Goal: Task Accomplishment & Management: Manage account settings

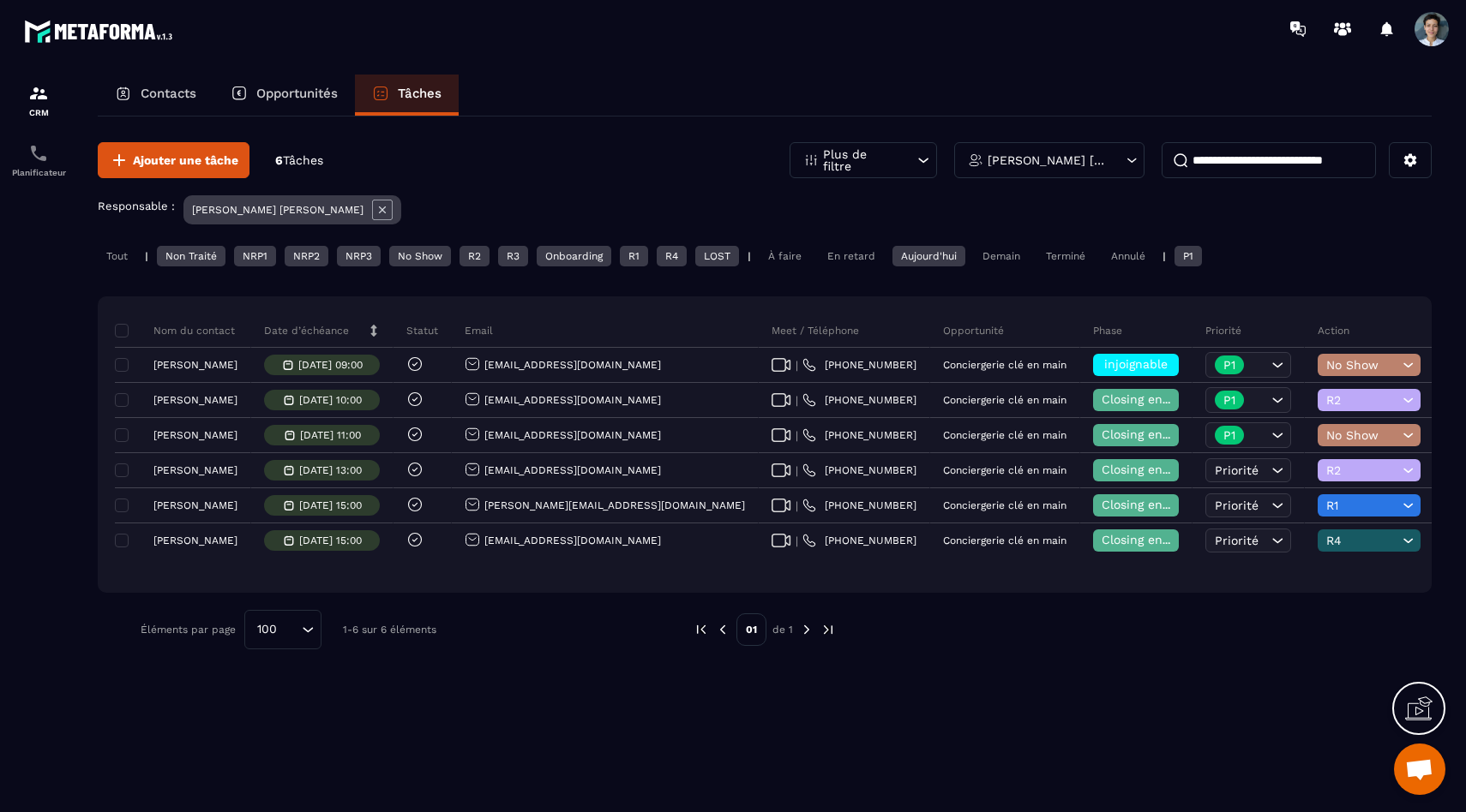
click at [100, 272] on div "Ajouter une tâche 6 Tâches Plus de filtre [PERSON_NAME] [PERSON_NAME] Responsab…" at bounding box center [764, 396] width 1334 height 559
click at [115, 257] on div "Tout" at bounding box center [117, 256] width 39 height 21
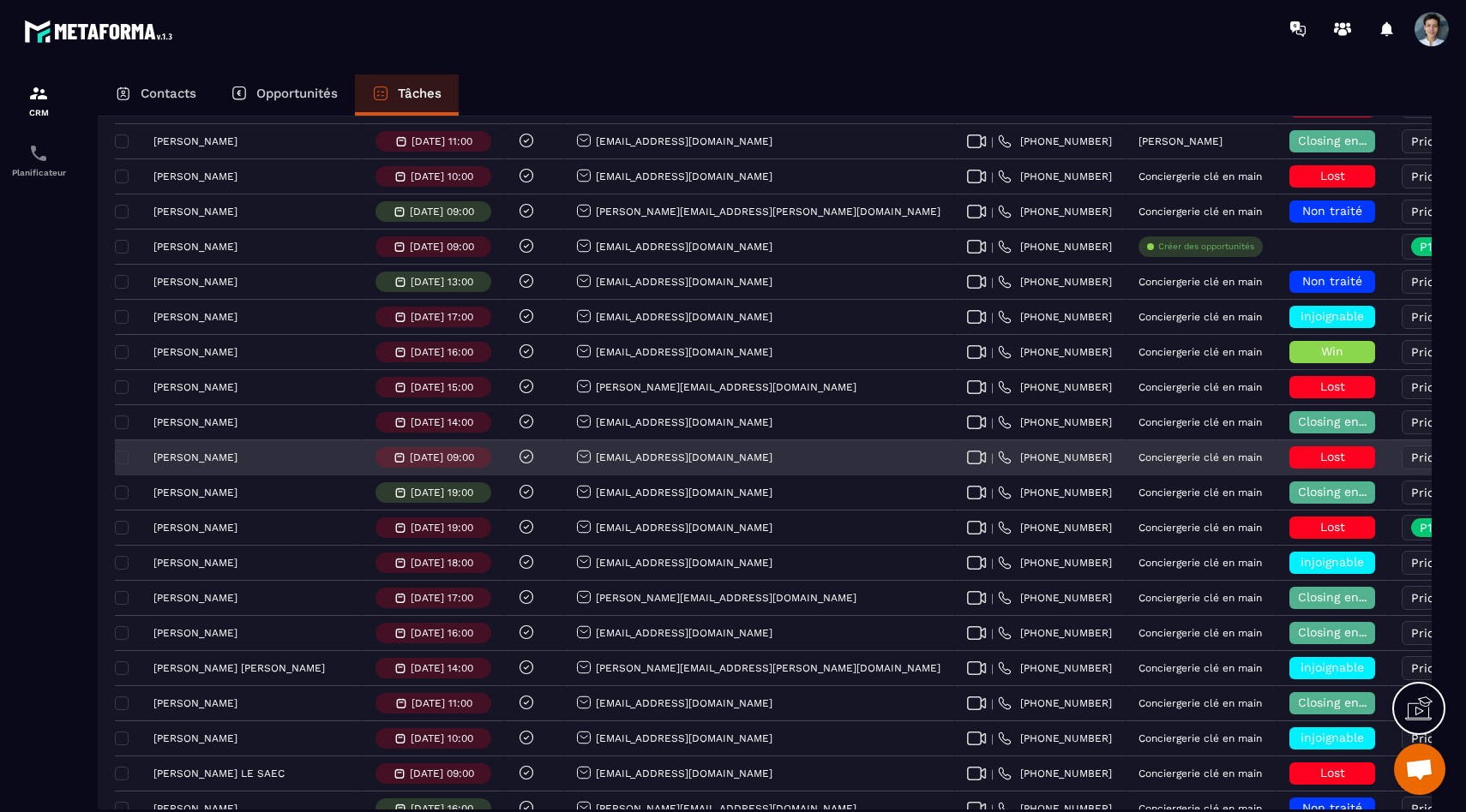
scroll to position [1212, 0]
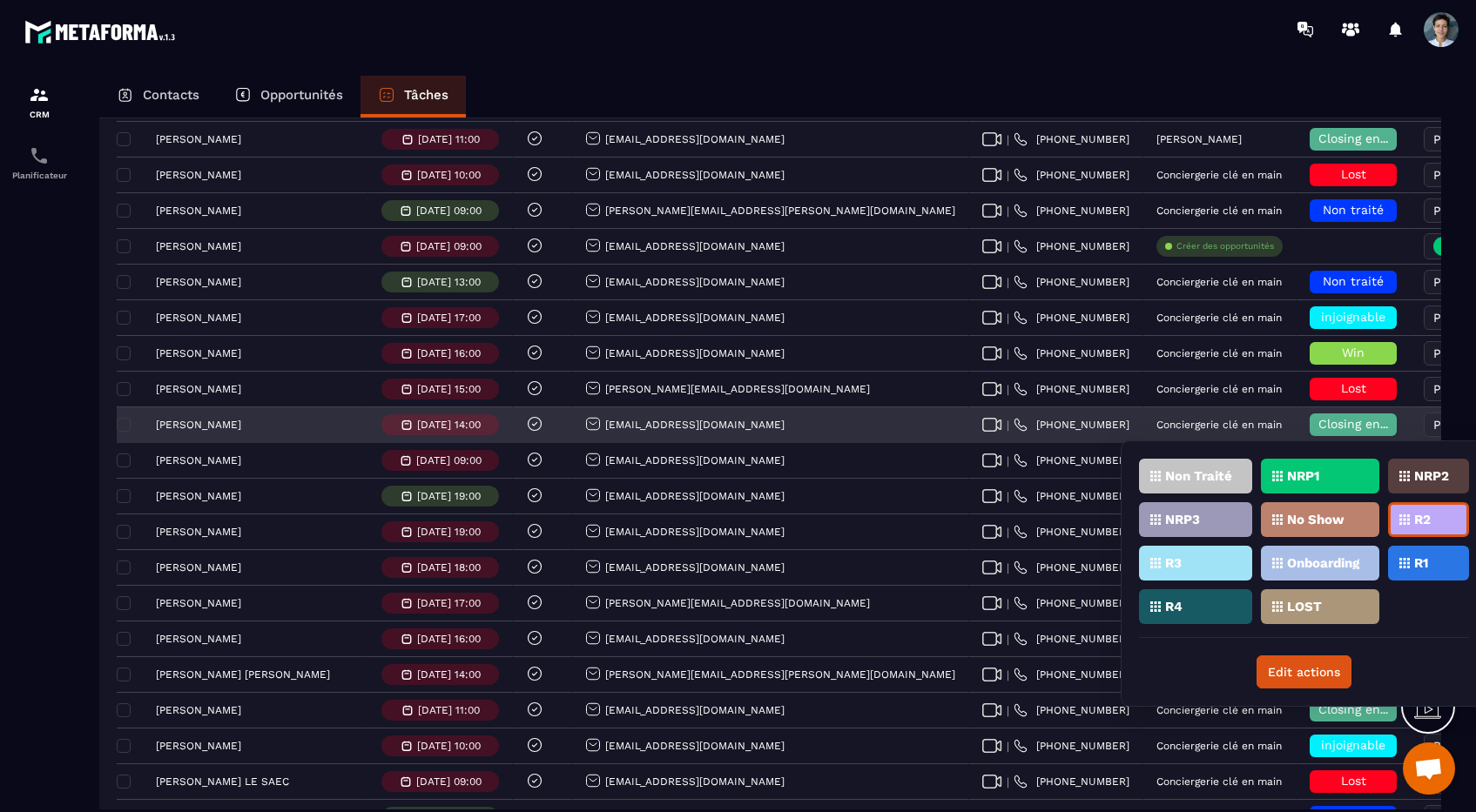
click at [1433, 430] on span "Priorité" at bounding box center [1455, 424] width 44 height 14
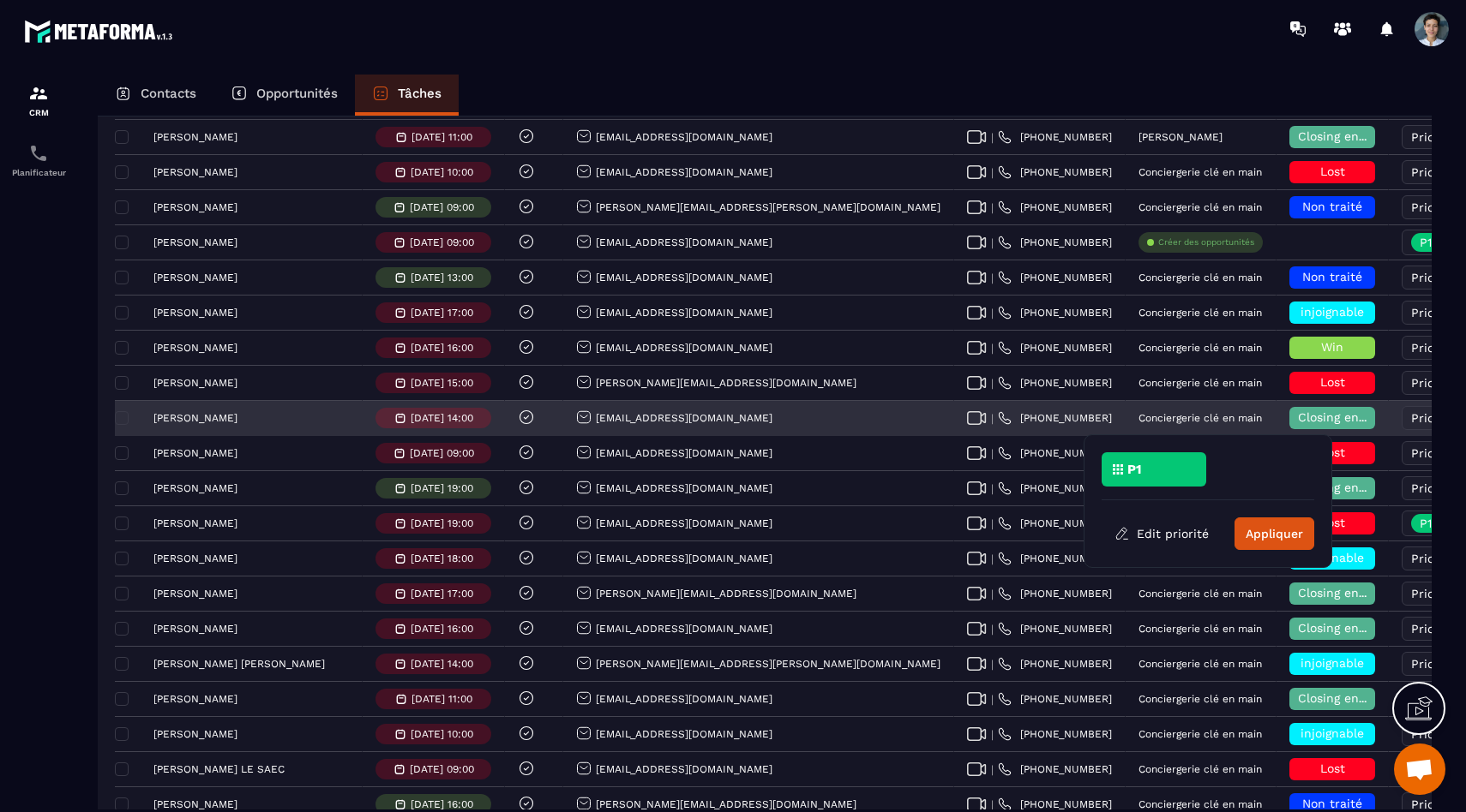
click at [1298, 424] on span "Closing en cours" at bounding box center [1346, 416] width 98 height 14
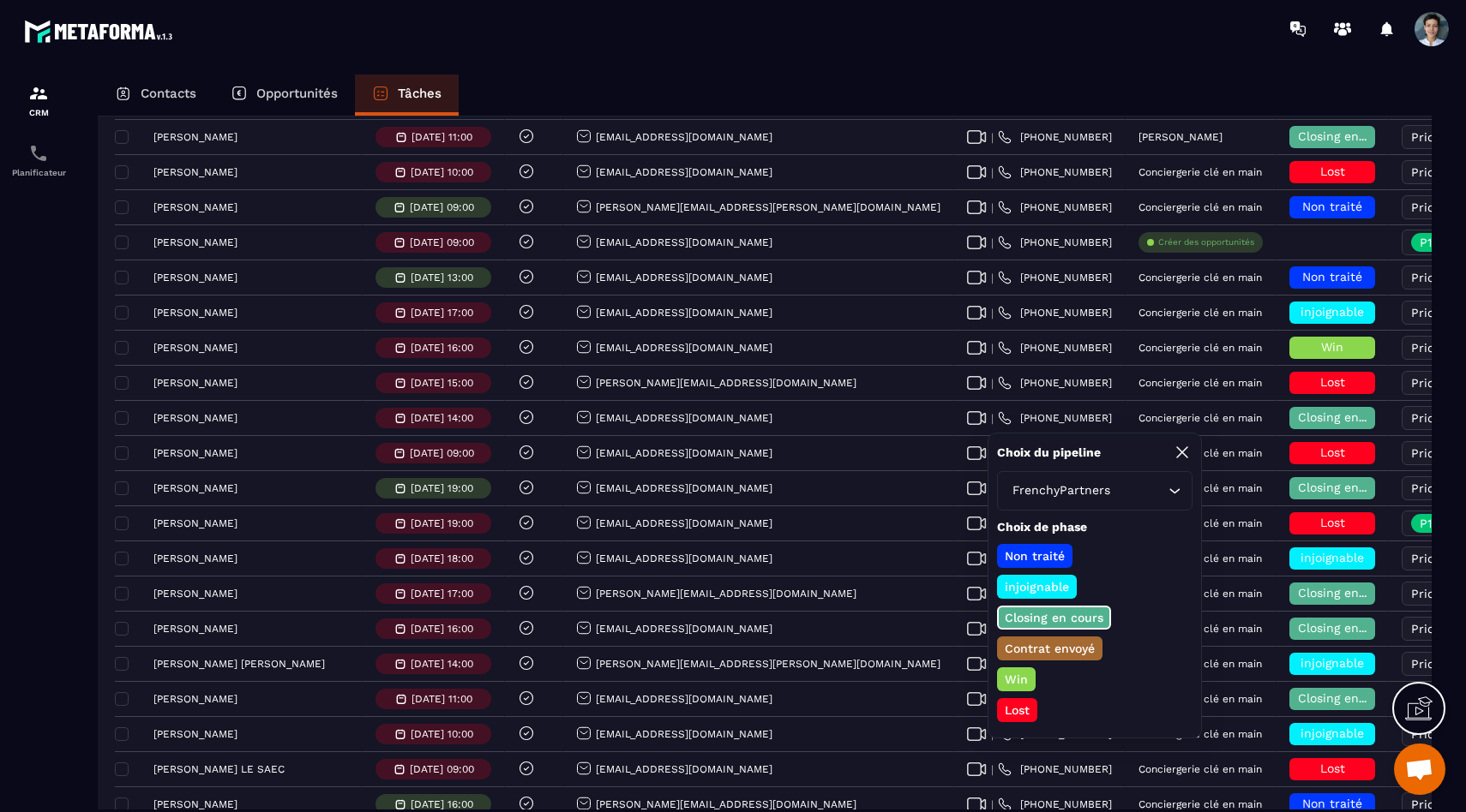
click at [1013, 673] on p "Win" at bounding box center [1016, 679] width 28 height 17
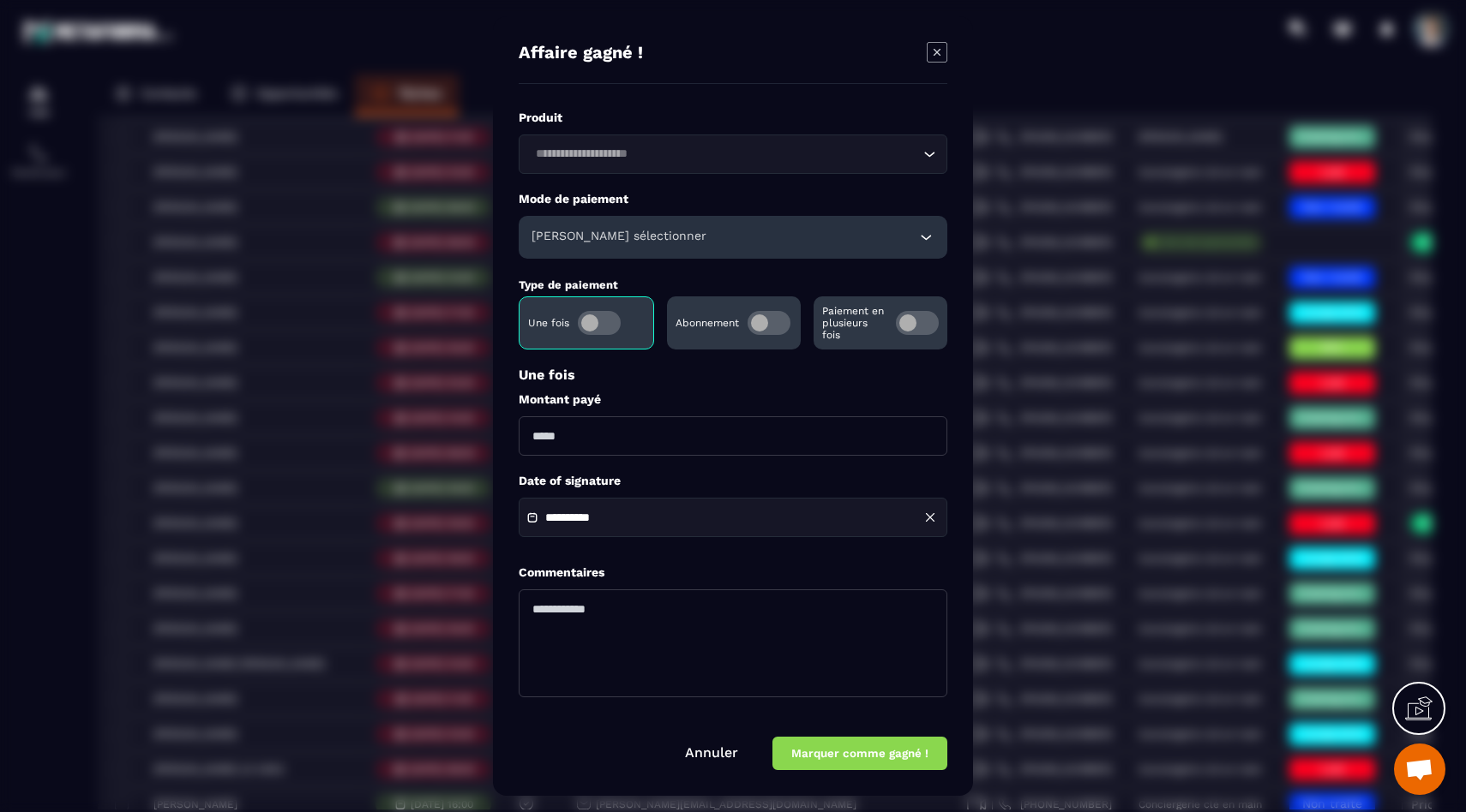
click at [599, 146] on input "Search for option" at bounding box center [724, 154] width 389 height 19
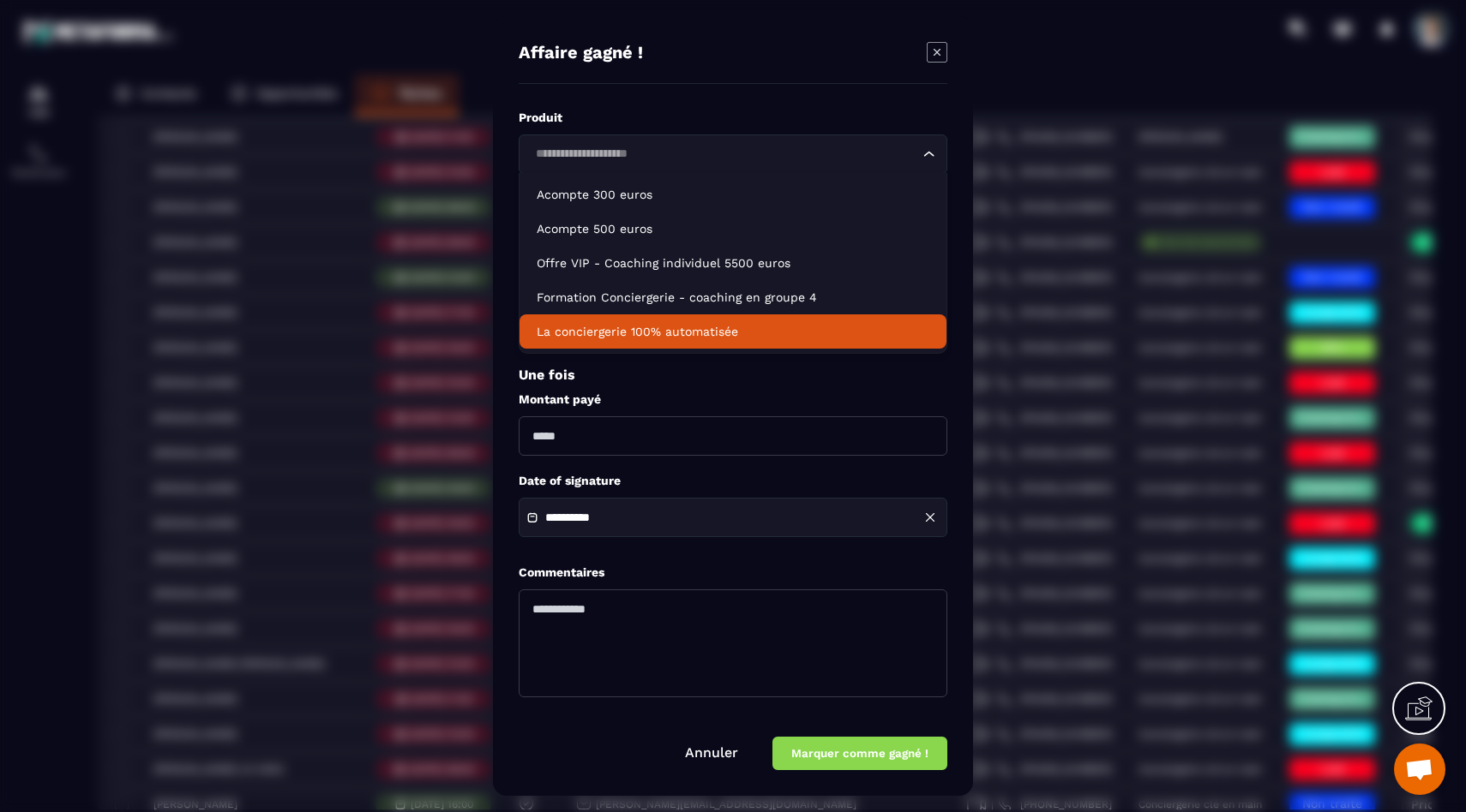
click at [731, 330] on p "La conciergerie 100% automatisée" at bounding box center [733, 331] width 393 height 17
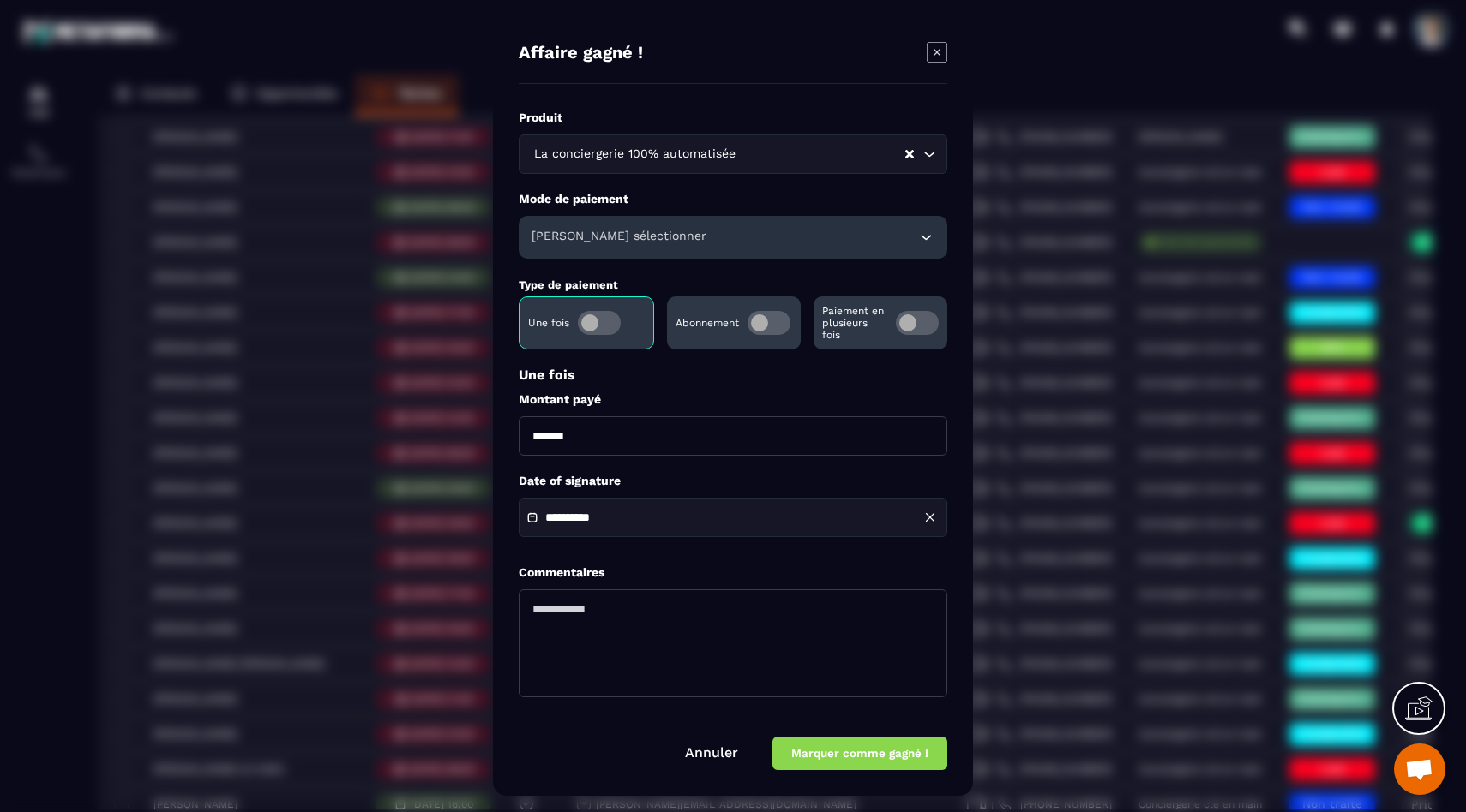
click at [550, 430] on input "*******" at bounding box center [733, 436] width 428 height 40
drag, startPoint x: 545, startPoint y: 432, endPoint x: 519, endPoint y: 431, distance: 26.0
click at [519, 431] on input "*******" at bounding box center [733, 436] width 428 height 40
type input "********"
click at [909, 761] on button "Marquer comme gagné !" at bounding box center [859, 753] width 175 height 33
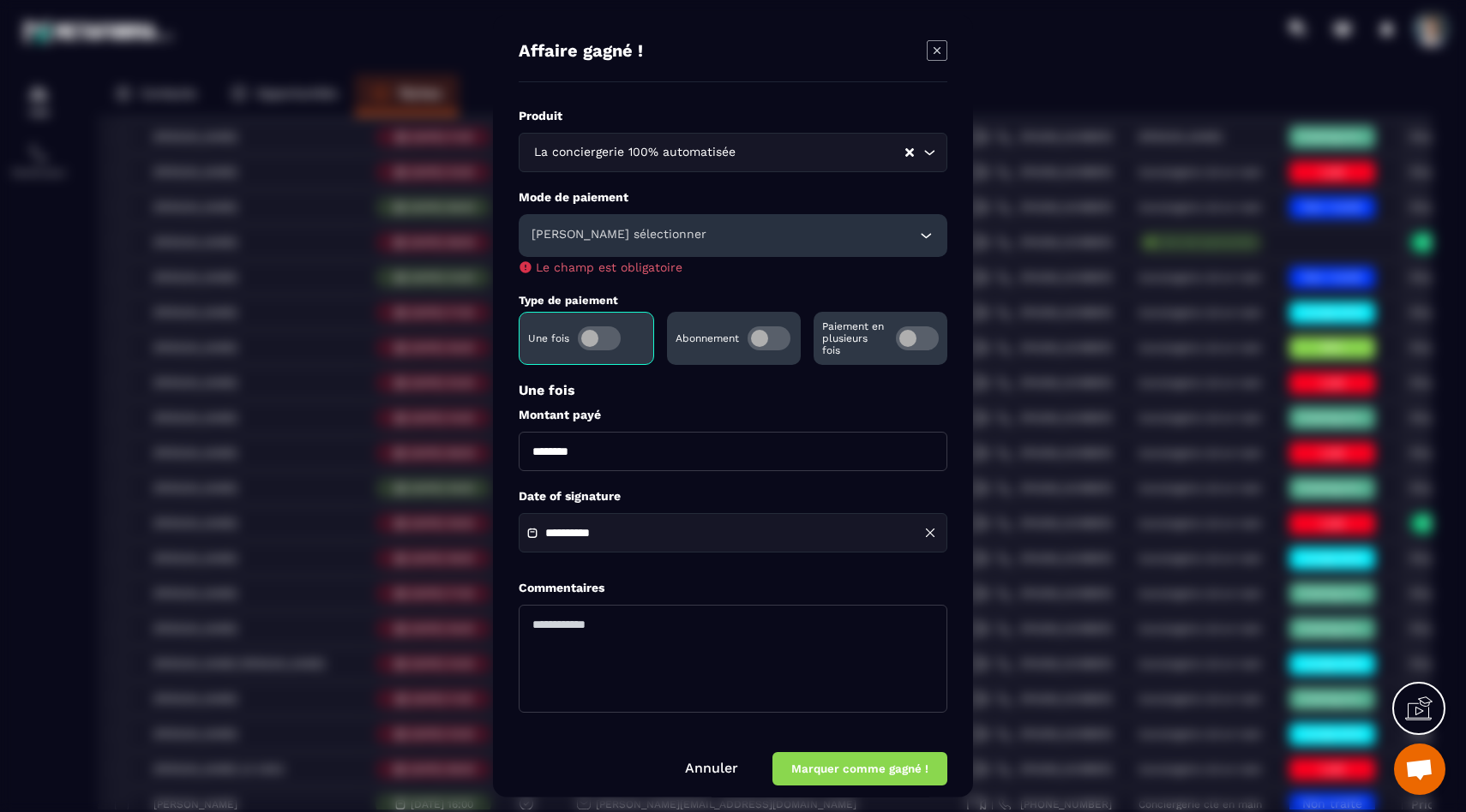
click at [650, 242] on h6 "[PERSON_NAME] sélectionner" at bounding box center [618, 235] width 175 height 17
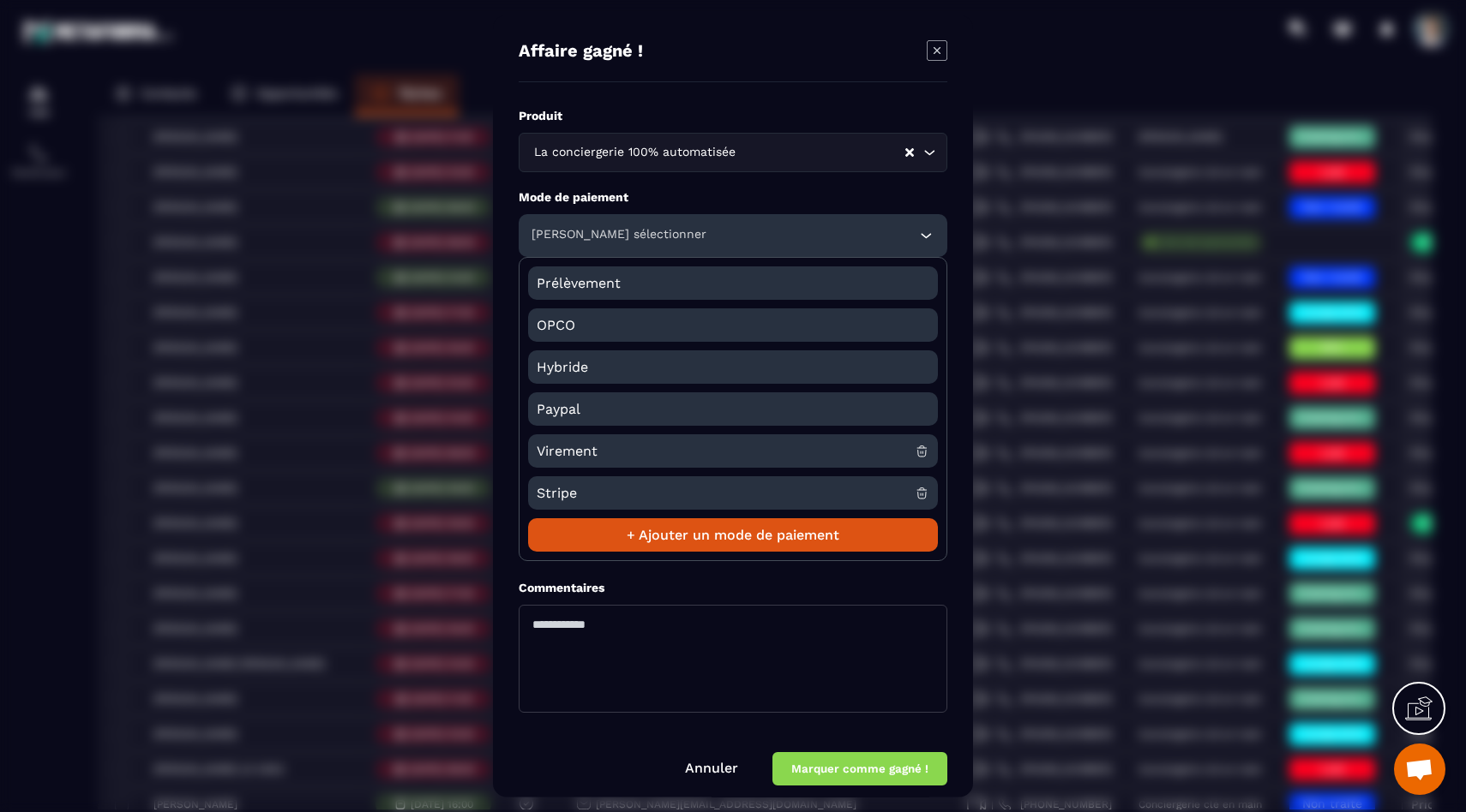
click at [624, 455] on span "Virement" at bounding box center [726, 451] width 378 height 33
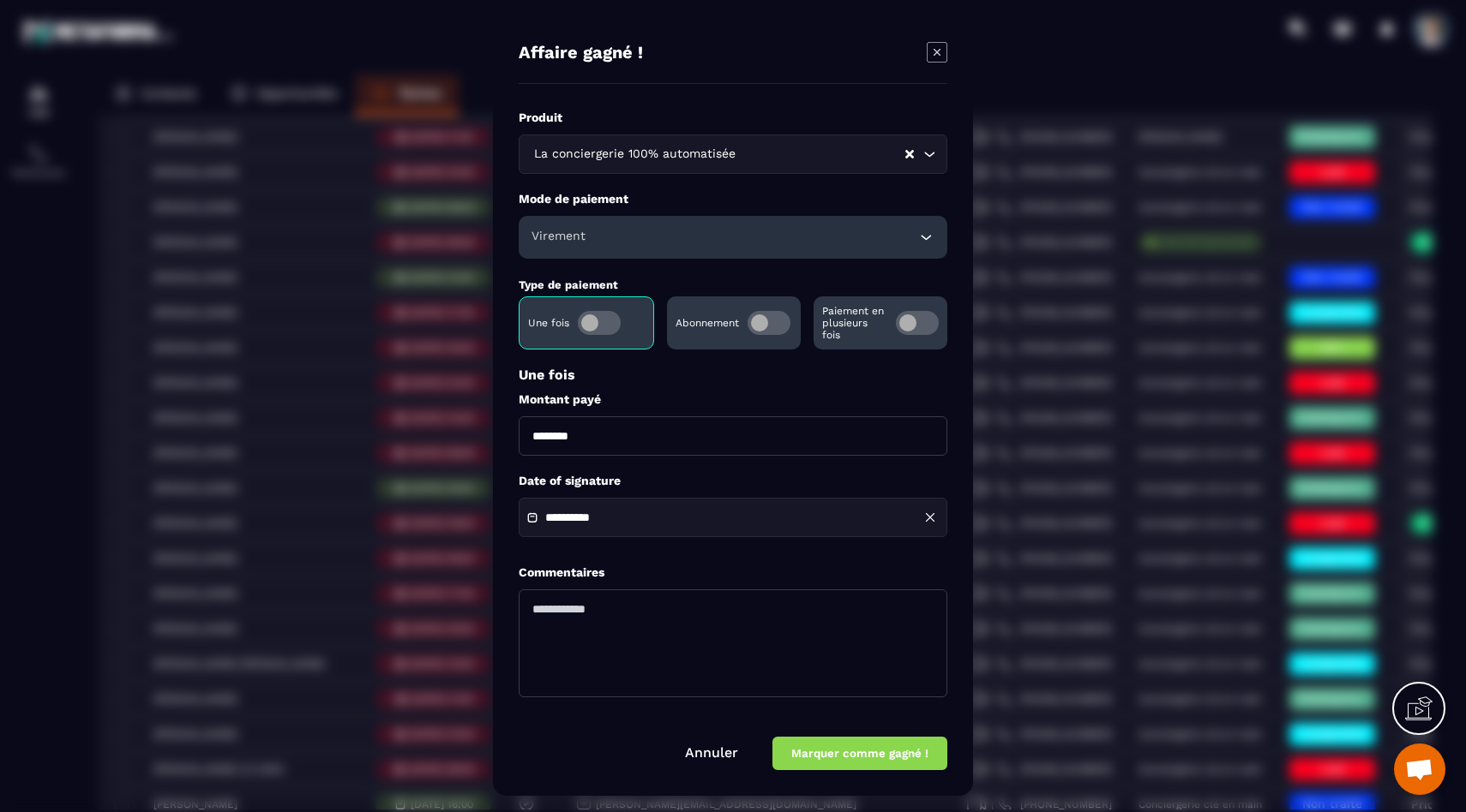
click at [845, 749] on button "Marquer comme gagné !" at bounding box center [859, 753] width 175 height 33
